Goal: Task Accomplishment & Management: Manage account settings

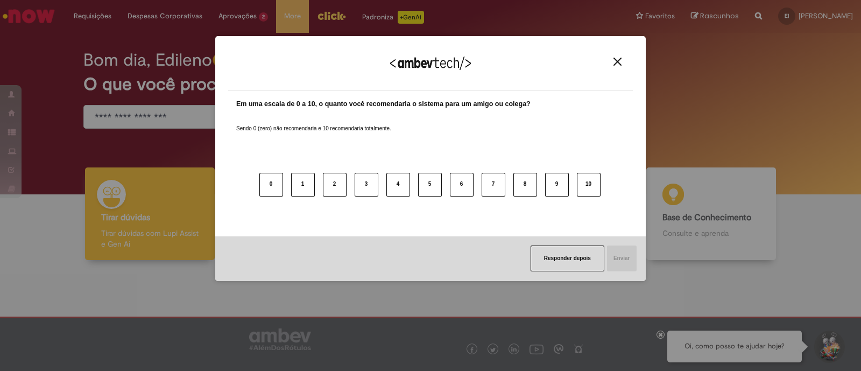
click at [616, 58] on img "Close" at bounding box center [617, 62] width 8 height 8
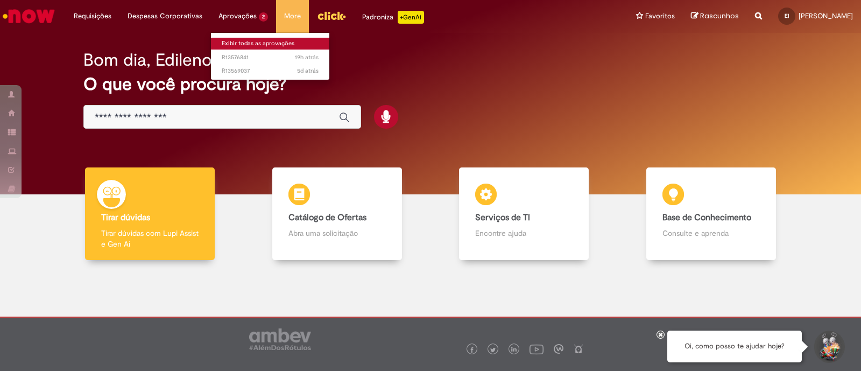
click at [234, 44] on link "Exibir todas as aprovações" at bounding box center [270, 44] width 118 height 12
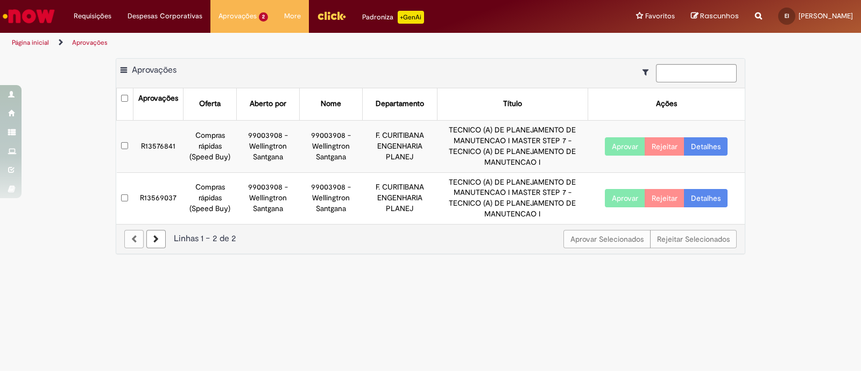
click at [694, 146] on link "Detalhes" at bounding box center [706, 146] width 44 height 18
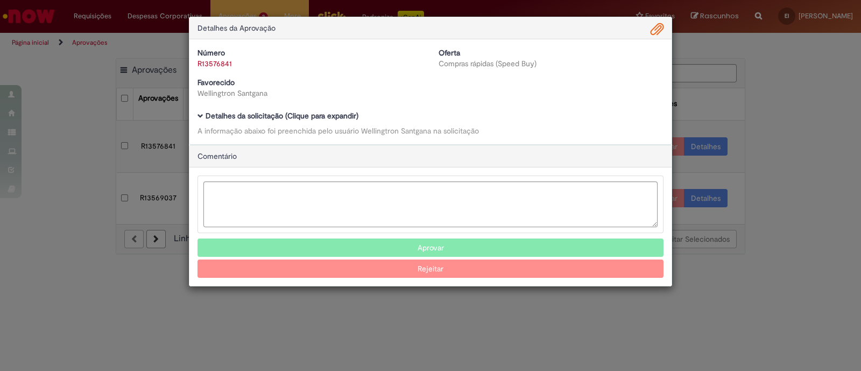
click at [304, 117] on b "Detalhes da solicitação (Clique para expandir)" at bounding box center [282, 116] width 153 height 10
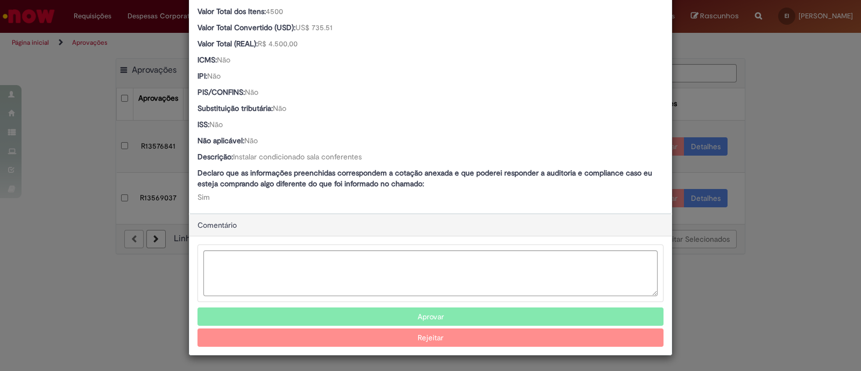
scroll to position [695, 0]
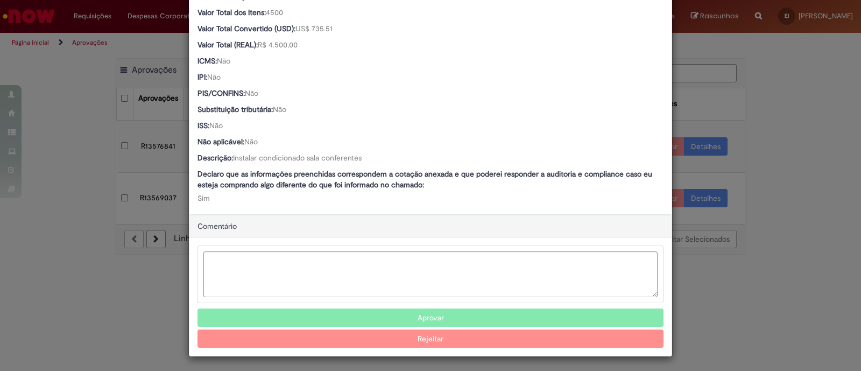
click at [418, 314] on button "Aprovar" at bounding box center [430, 317] width 466 height 18
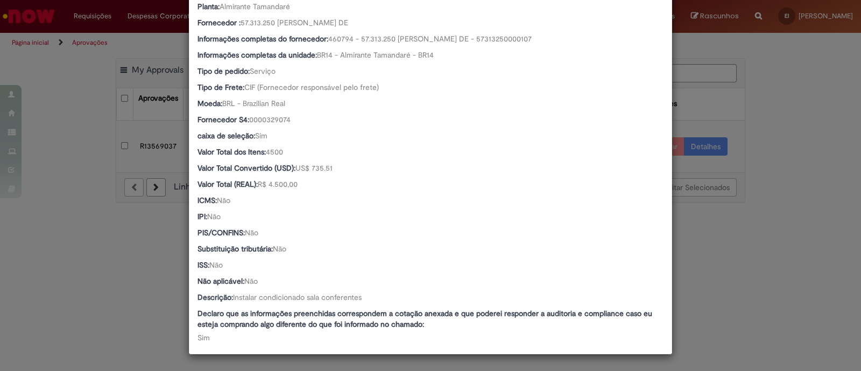
click at [791, 197] on div "Detalhes da Aprovação Número R13576841 Oferta Compras rápidas (Speed Buy) Favor…" at bounding box center [430, 185] width 861 height 371
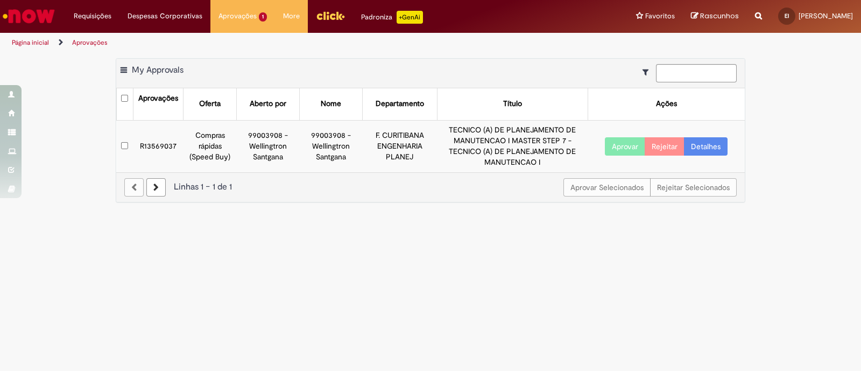
click at [717, 145] on link "Detalhes" at bounding box center [706, 146] width 44 height 18
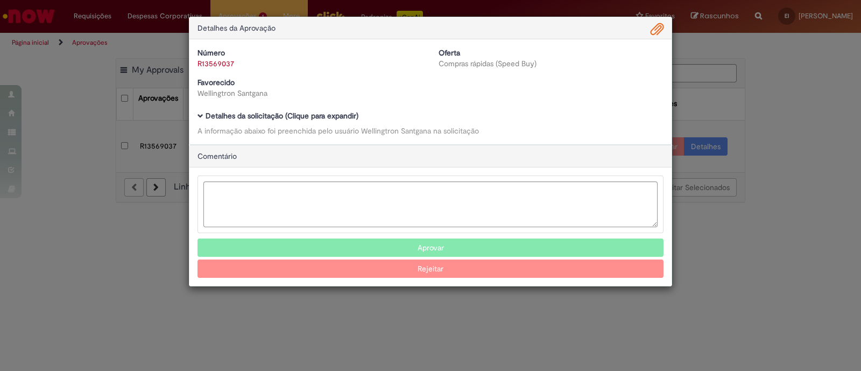
click at [264, 114] on b "Detalhes da solicitação (Clique para expandir)" at bounding box center [282, 116] width 153 height 10
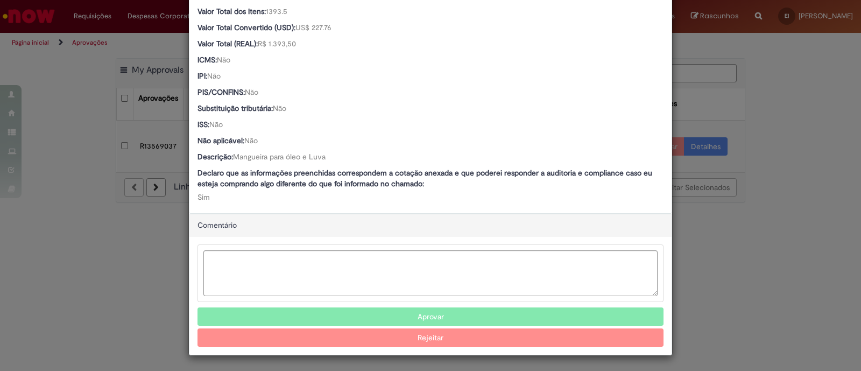
scroll to position [695, 0]
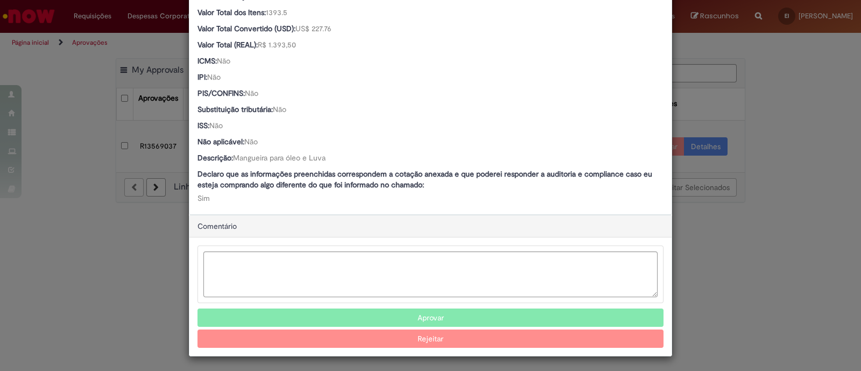
click at [440, 317] on button "Aprovar" at bounding box center [430, 317] width 466 height 18
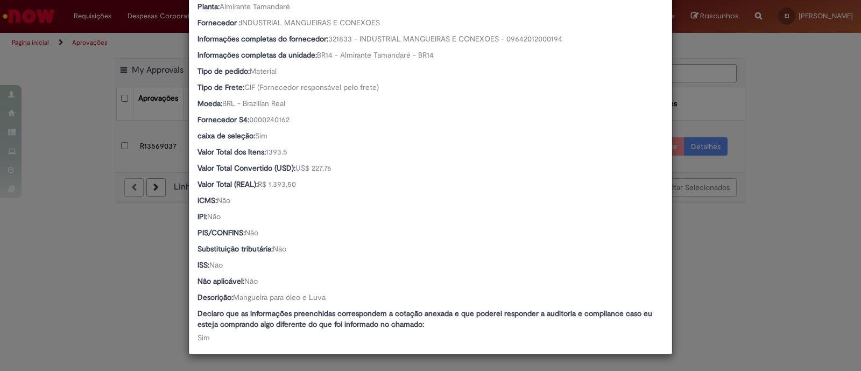
scroll to position [554, 0]
